Goal: Use online tool/utility: Utilize a website feature to perform a specific function

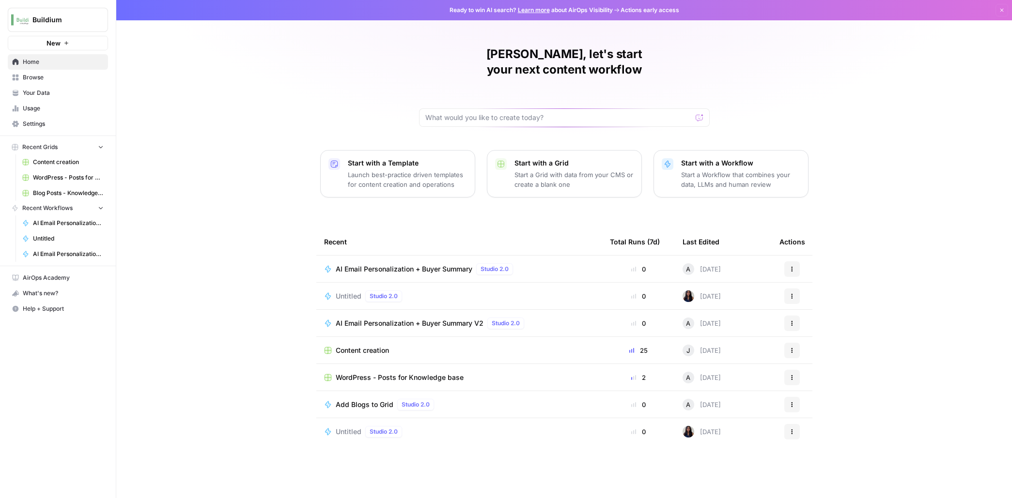
click at [56, 251] on span "AI Email Personalization + Buyer Summary V2" at bounding box center [68, 254] width 71 height 9
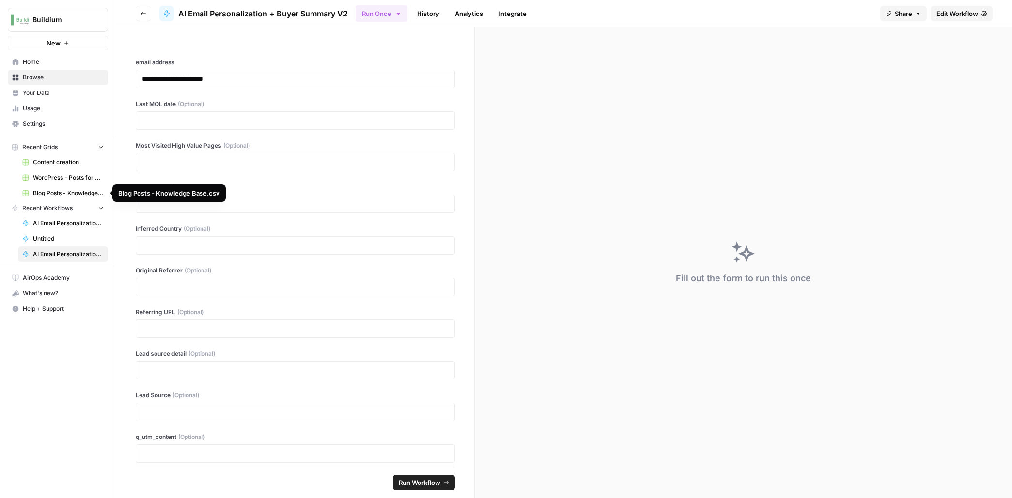
click at [48, 187] on link "Blog Posts - Knowledge Base.csv" at bounding box center [63, 194] width 90 height 16
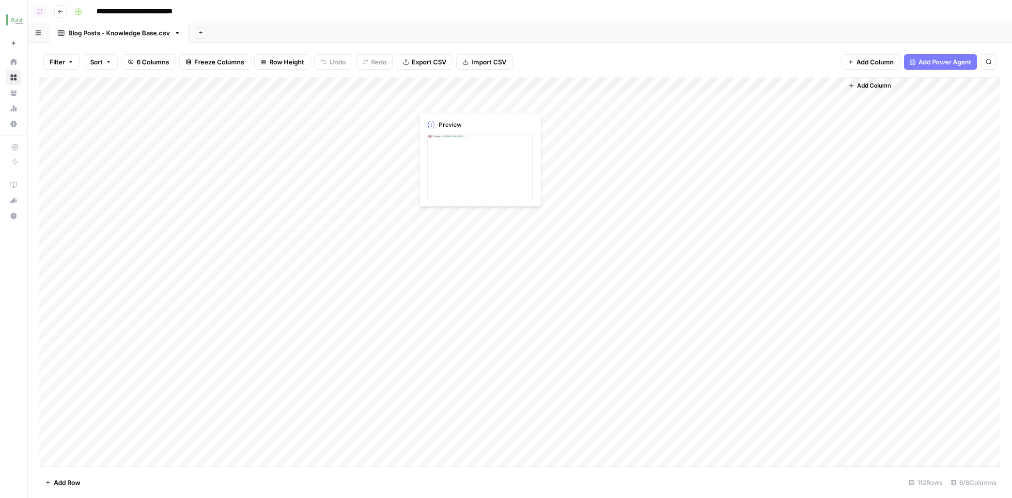
click at [501, 103] on div "Add Column" at bounding box center [519, 272] width 961 height 389
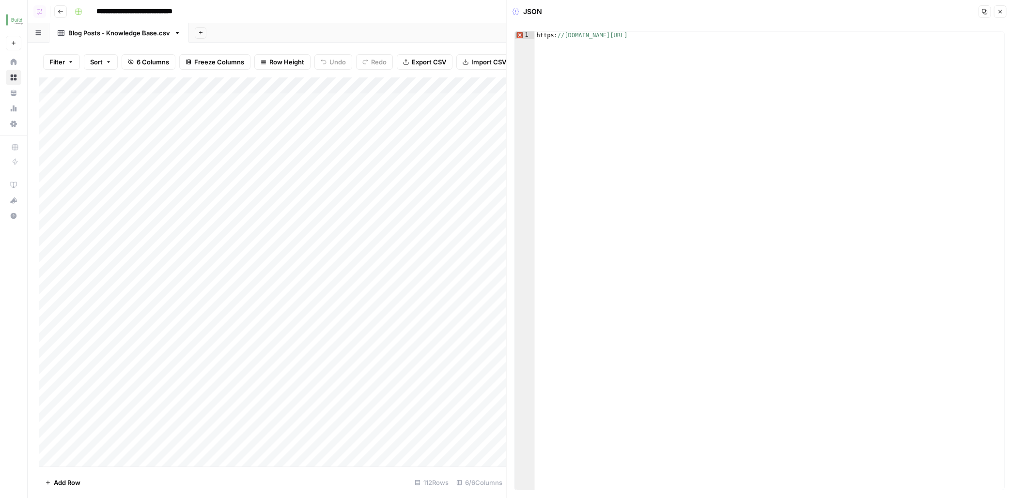
click at [1000, 13] on icon "button" at bounding box center [1000, 12] width 6 height 6
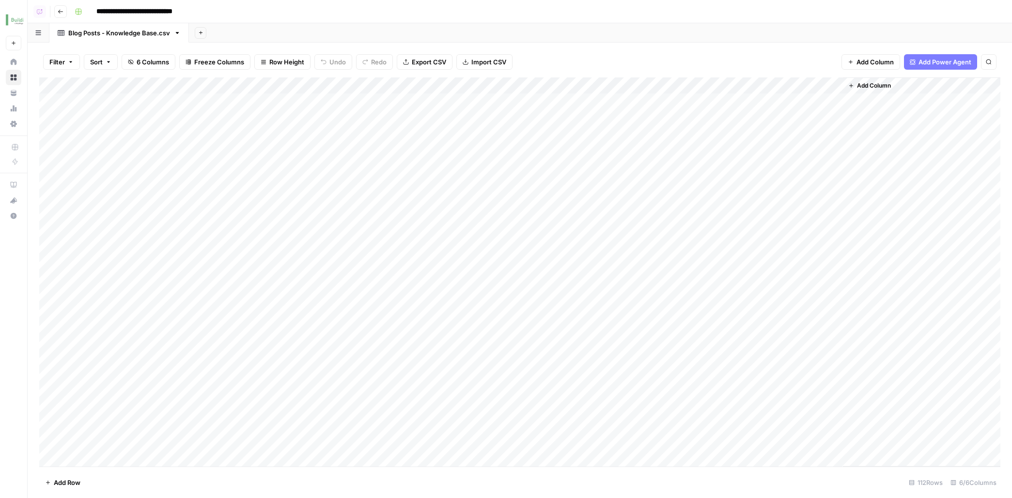
click at [784, 104] on div "Add Column" at bounding box center [519, 272] width 961 height 389
click at [796, 55] on div "Filter Sort 6 Columns Freeze Columns Row Height Undo Redo Export CSV Import CSV…" at bounding box center [519, 62] width 961 height 31
